Goal: Find specific page/section: Find specific page/section

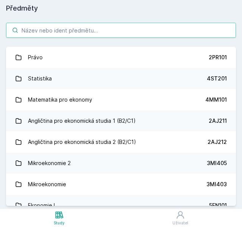
click at [96, 32] on input "search" at bounding box center [121, 30] width 230 height 15
paste input "4ME482"
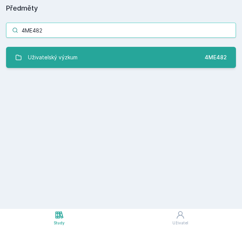
type input "4ME482"
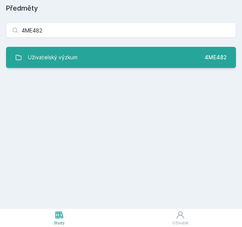
click at [86, 59] on link "Uživatelský výzkum 4ME482" at bounding box center [121, 57] width 230 height 21
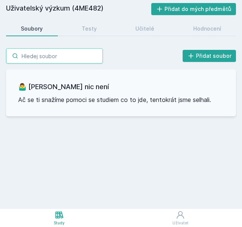
click at [77, 53] on input "search" at bounding box center [54, 55] width 97 height 15
paste input "4ME485"
type input "4ME485"
